Goal: Task Accomplishment & Management: Manage account settings

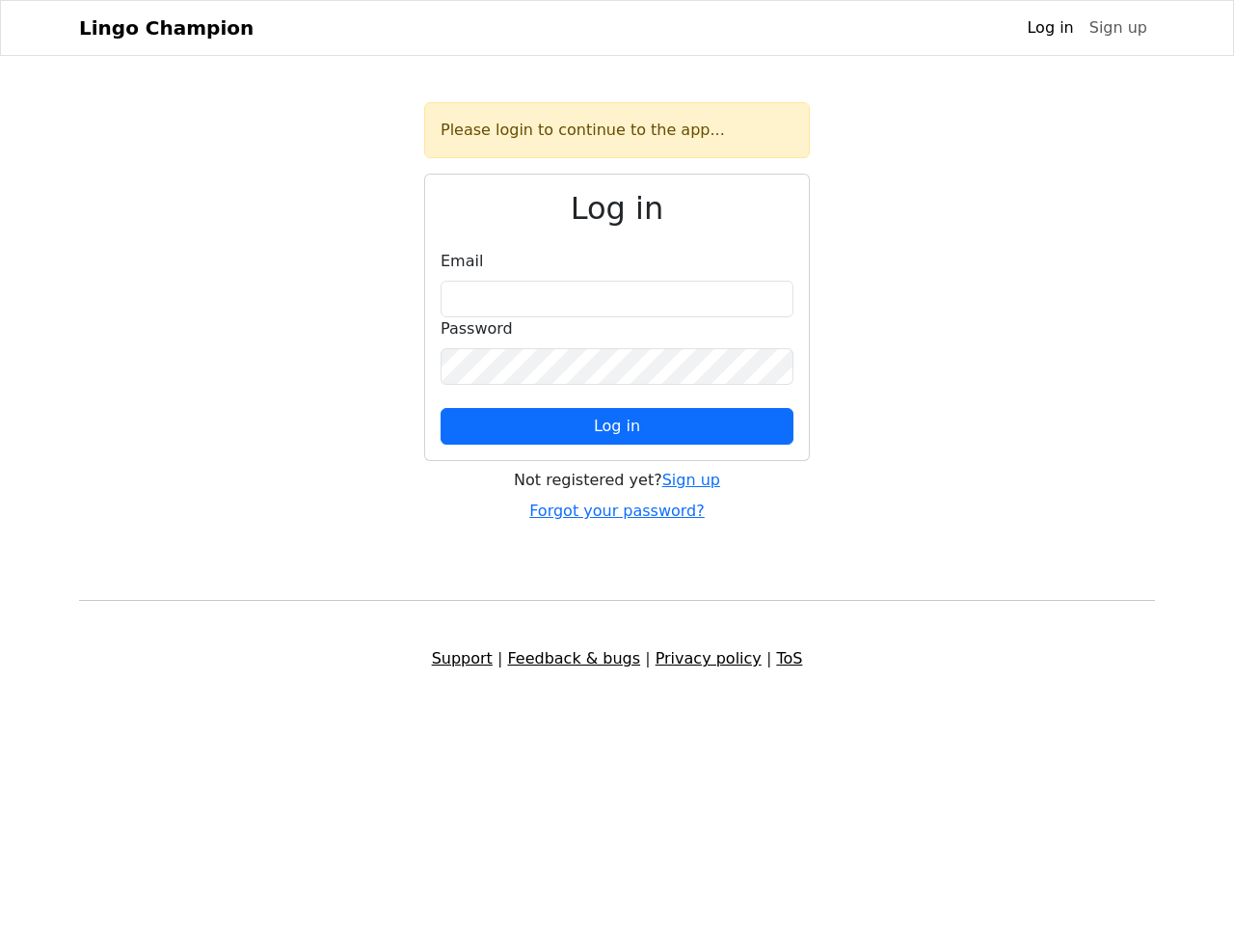
click at [617, 426] on span "Log in" at bounding box center [617, 426] width 46 height 18
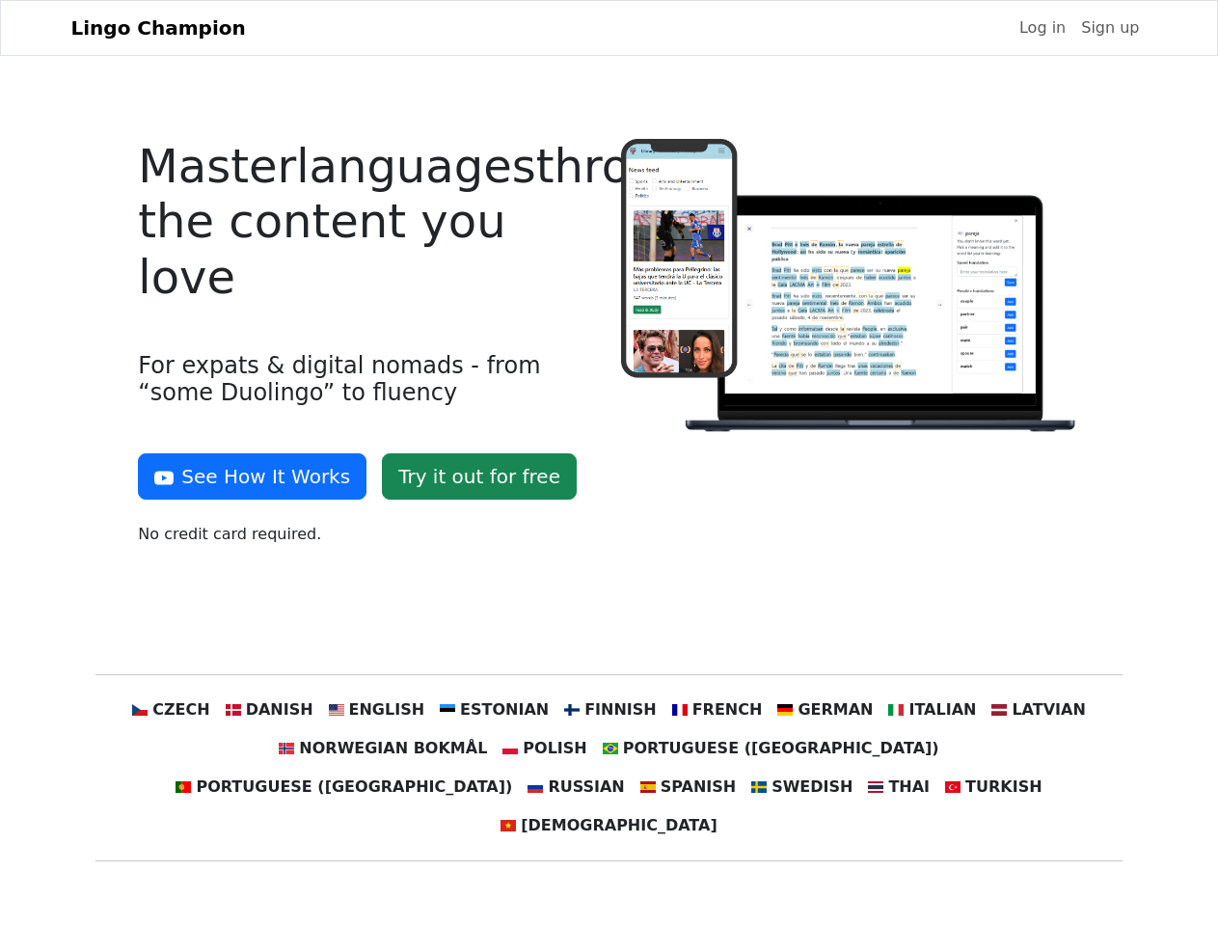
click at [609, 463] on div at bounding box center [850, 350] width 482 height 422
click at [245, 476] on button "See How It Works" at bounding box center [252, 476] width 229 height 46
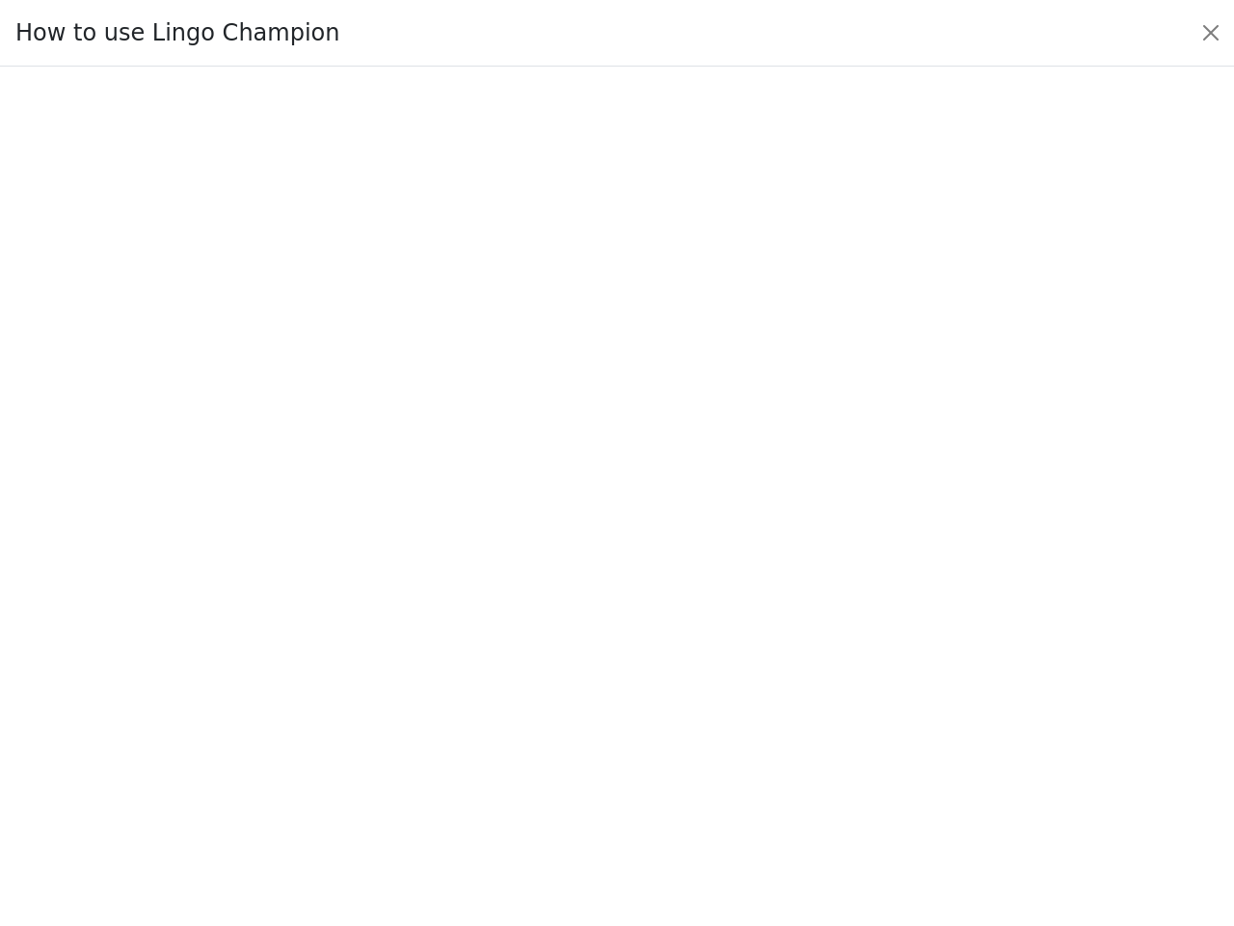
click at [207, 710] on div at bounding box center [617, 496] width 1144 height 677
click at [298, 710] on div at bounding box center [617, 496] width 1144 height 677
click at [395, 710] on div at bounding box center [617, 496] width 1144 height 677
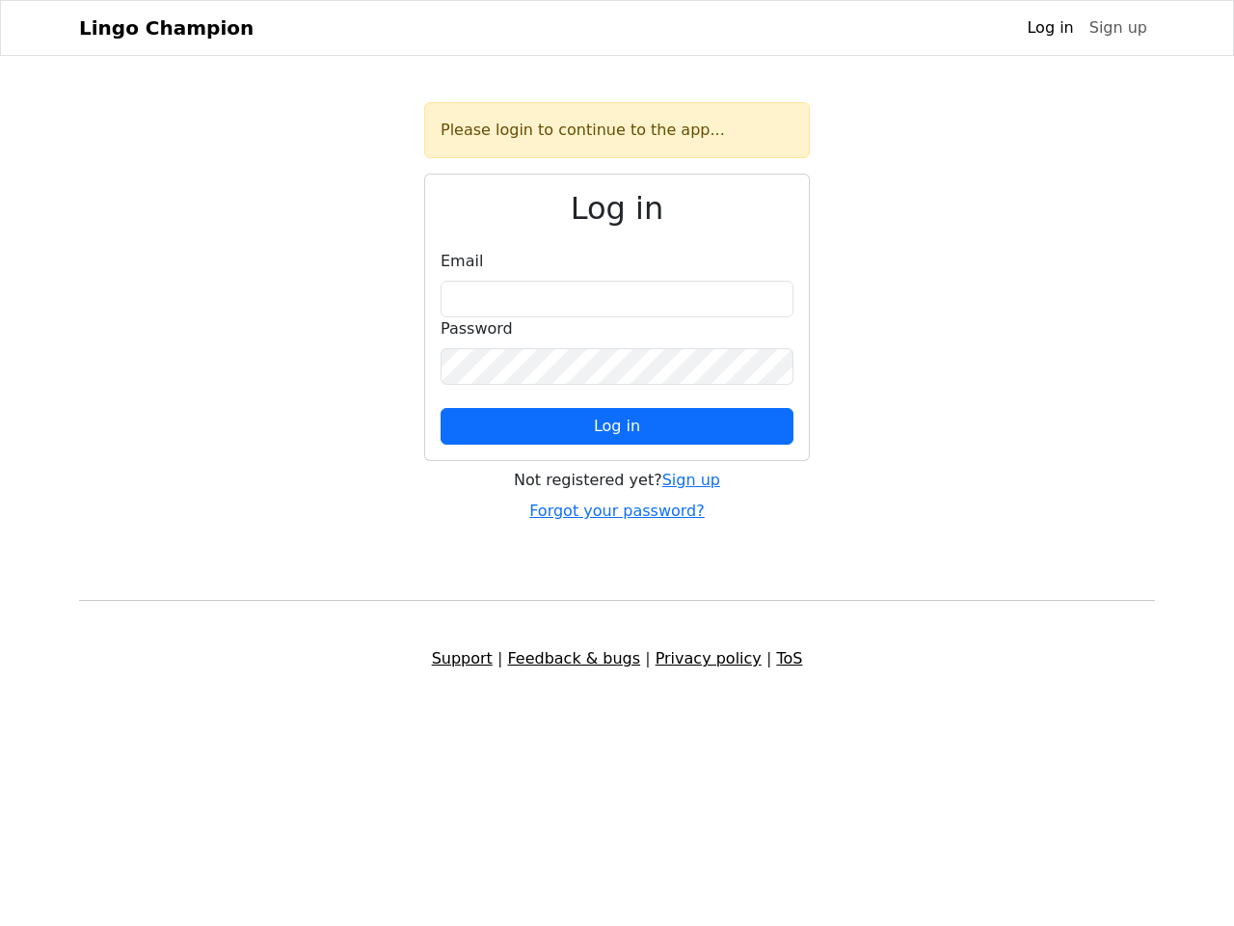
click at [617, 426] on span "Log in" at bounding box center [617, 426] width 46 height 18
